Goal: Information Seeking & Learning: Find specific page/section

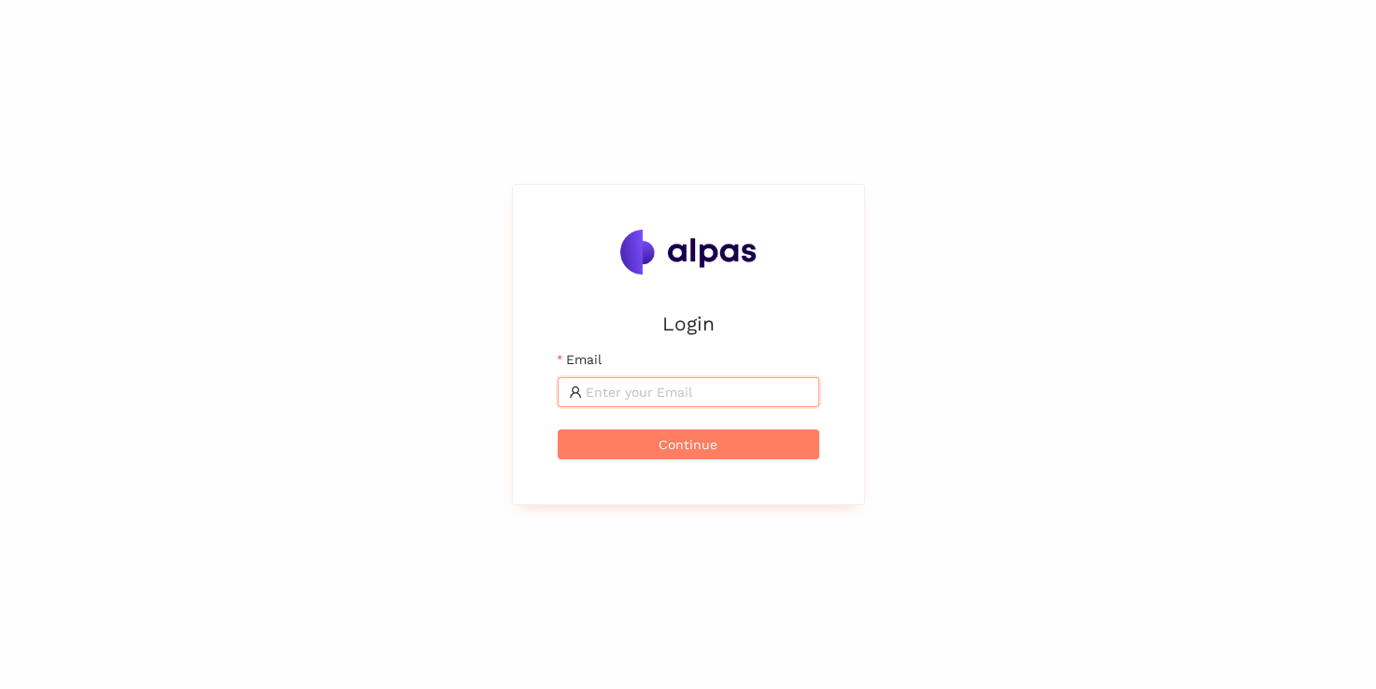
click at [666, 390] on input "Email" at bounding box center [697, 392] width 222 height 21
type input "[PERSON_NAME][EMAIL_ADDRESS][PERSON_NAME][DOMAIN_NAME]"
click at [680, 439] on span "Continue" at bounding box center [688, 444] width 59 height 21
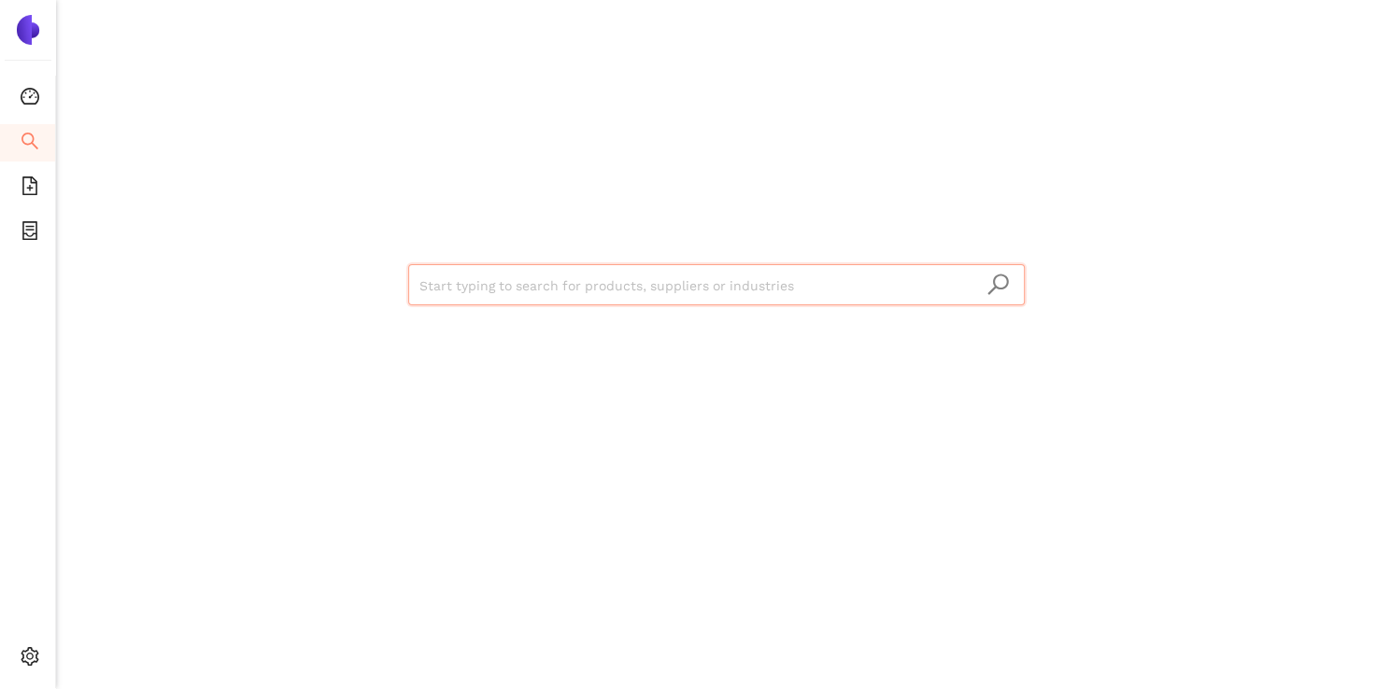
click at [523, 286] on input "search" at bounding box center [716, 285] width 594 height 41
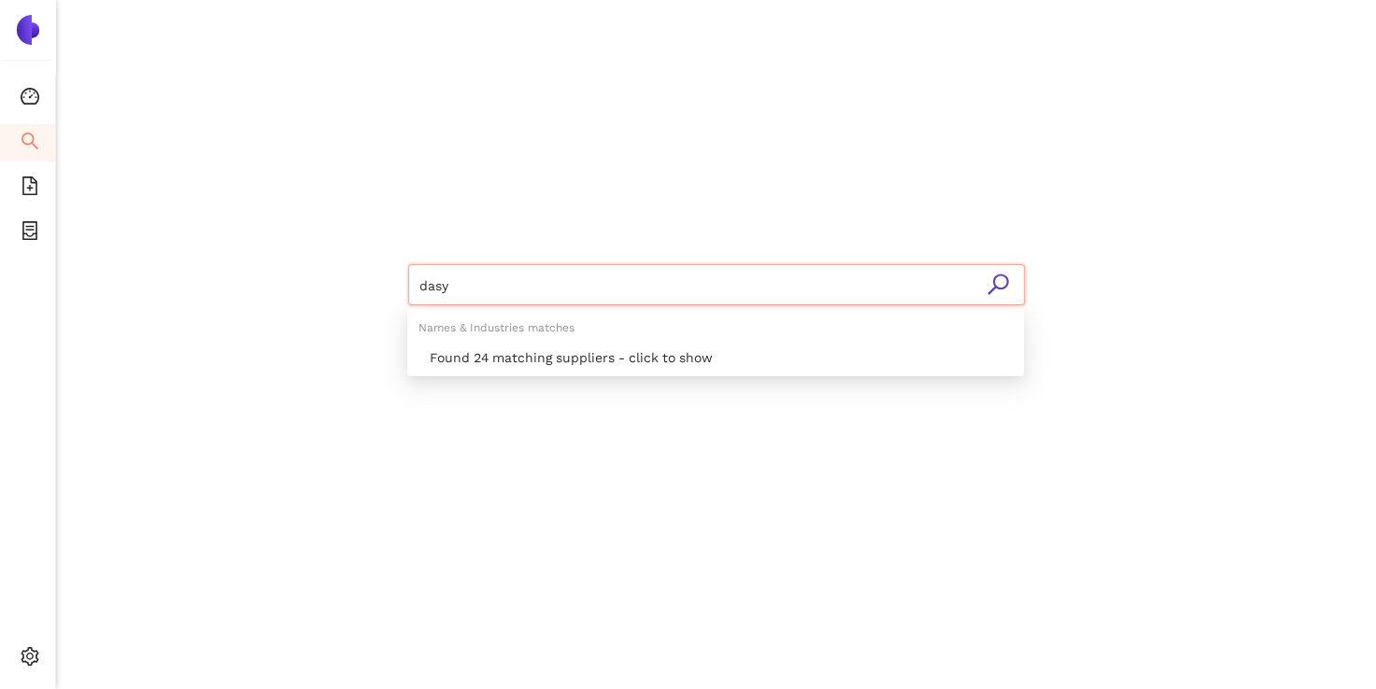
type input "dasyc"
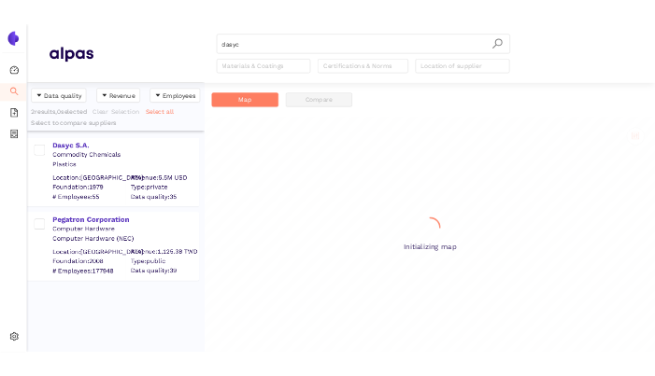
scroll to position [552, 359]
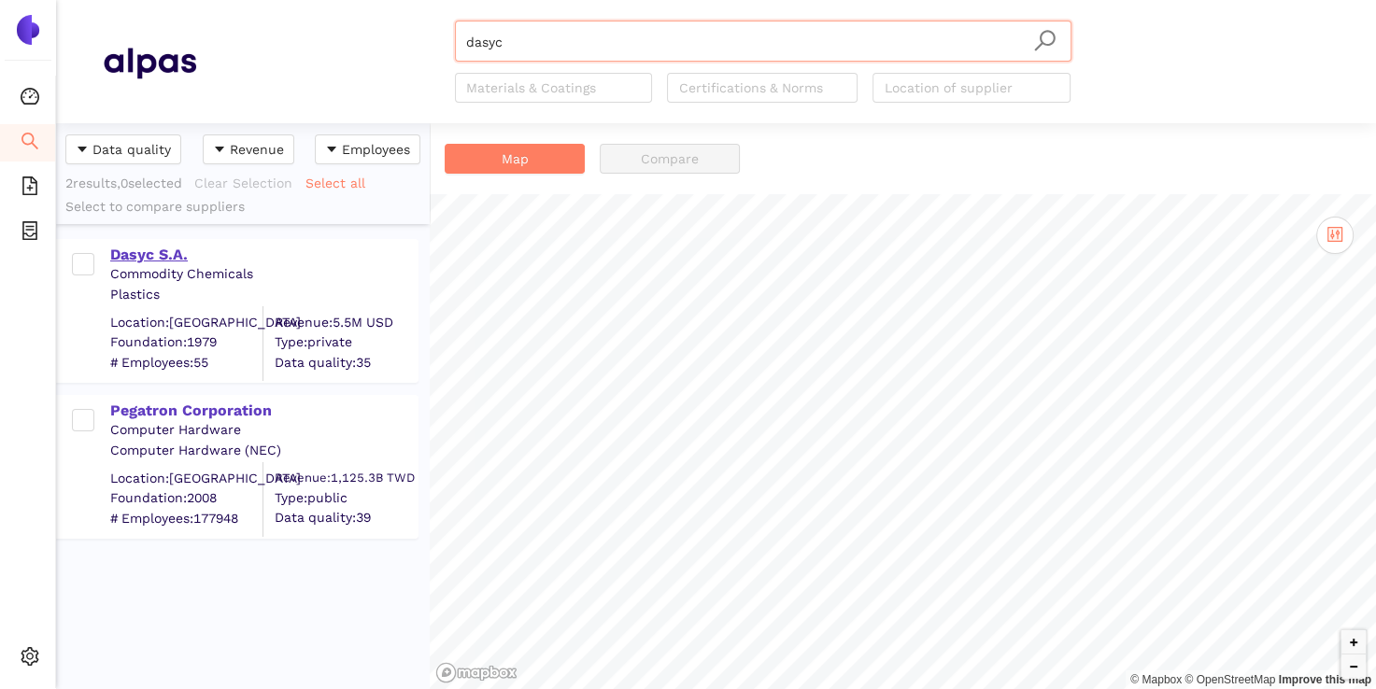
click at [147, 252] on div "Dasyc S.A." at bounding box center [263, 255] width 306 height 21
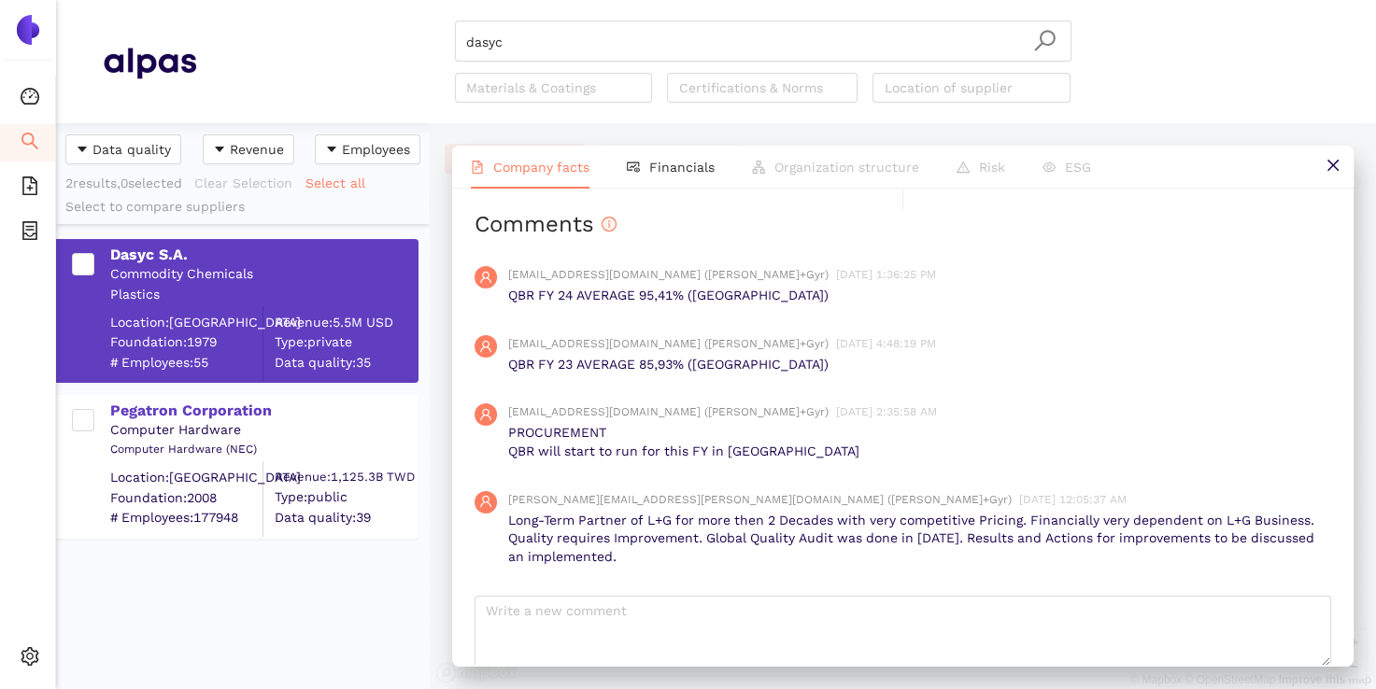
scroll to position [2165, 0]
